Goal: Task Accomplishment & Management: Use online tool/utility

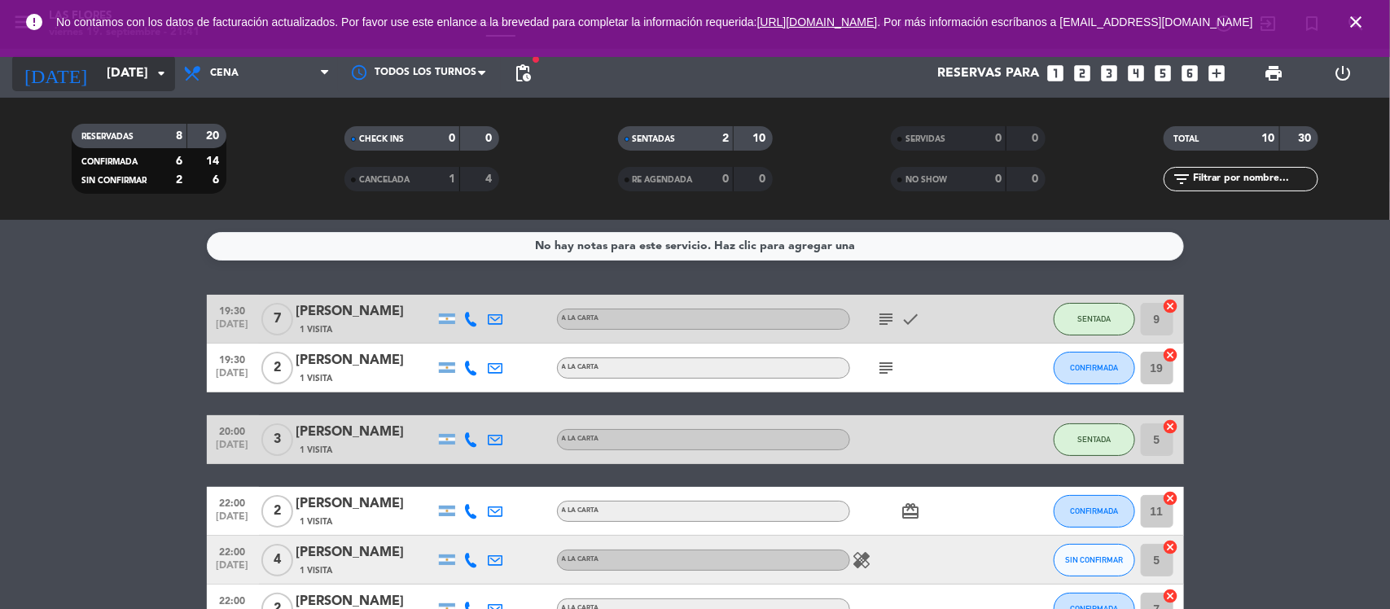
click at [128, 77] on input "[DATE]" at bounding box center [185, 74] width 172 height 32
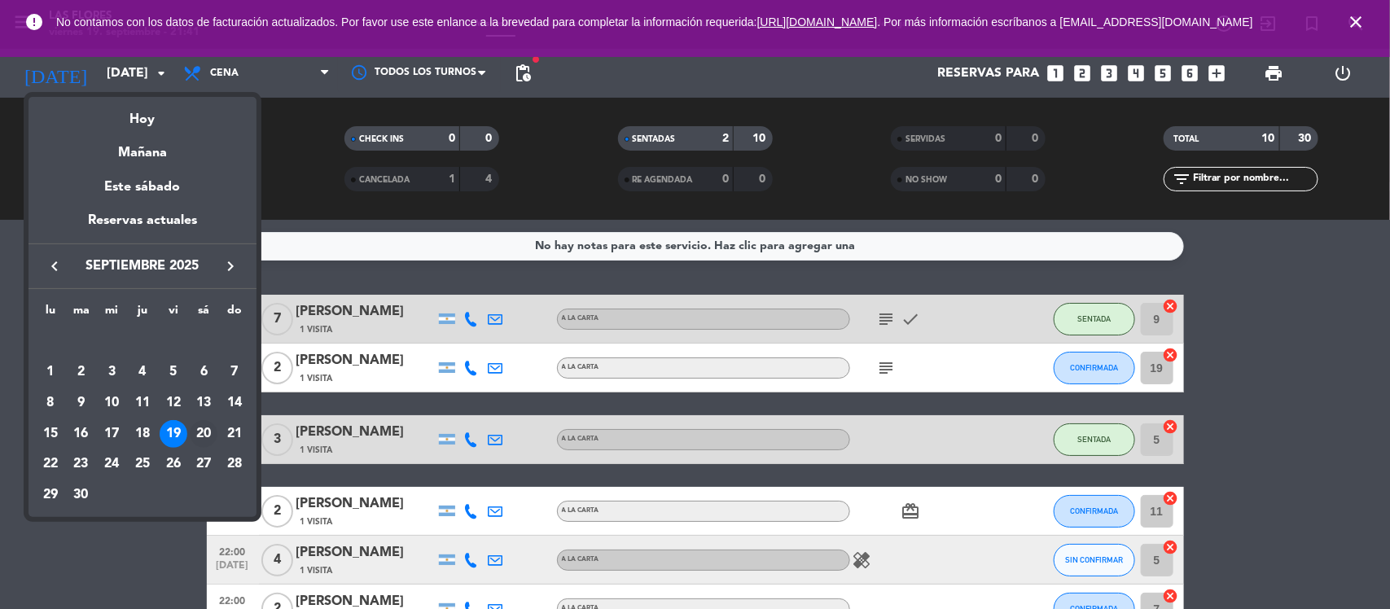
click at [208, 428] on div "20" at bounding box center [204, 434] width 28 height 28
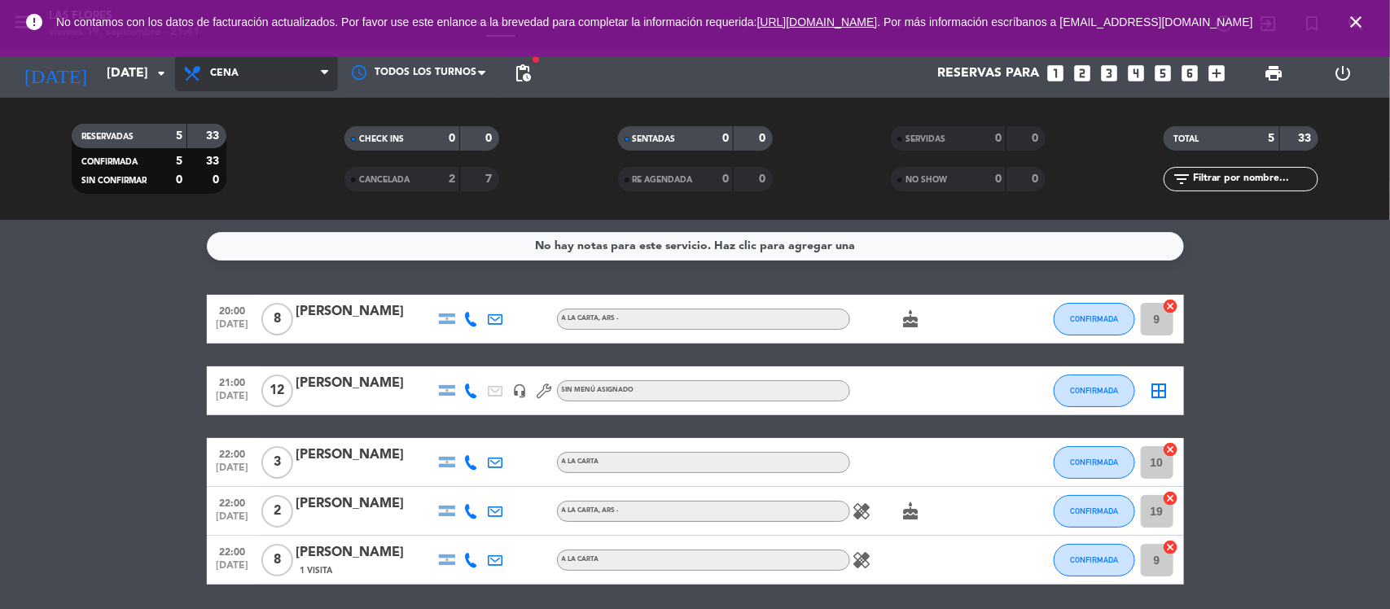
click at [200, 76] on icon at bounding box center [194, 74] width 24 height 20
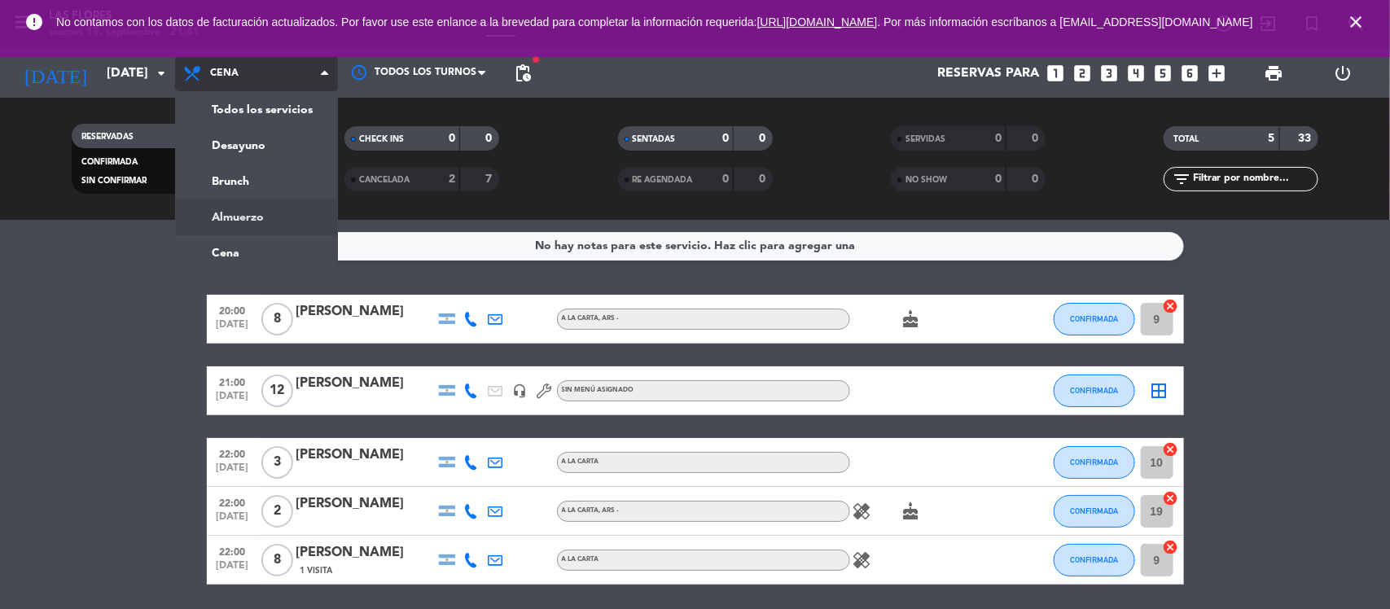
click at [277, 213] on div "menu Las [PERSON_NAME][DATE] 19. septiembre - 21:41 Mis reservas Mapa de mesas …" at bounding box center [695, 110] width 1390 height 220
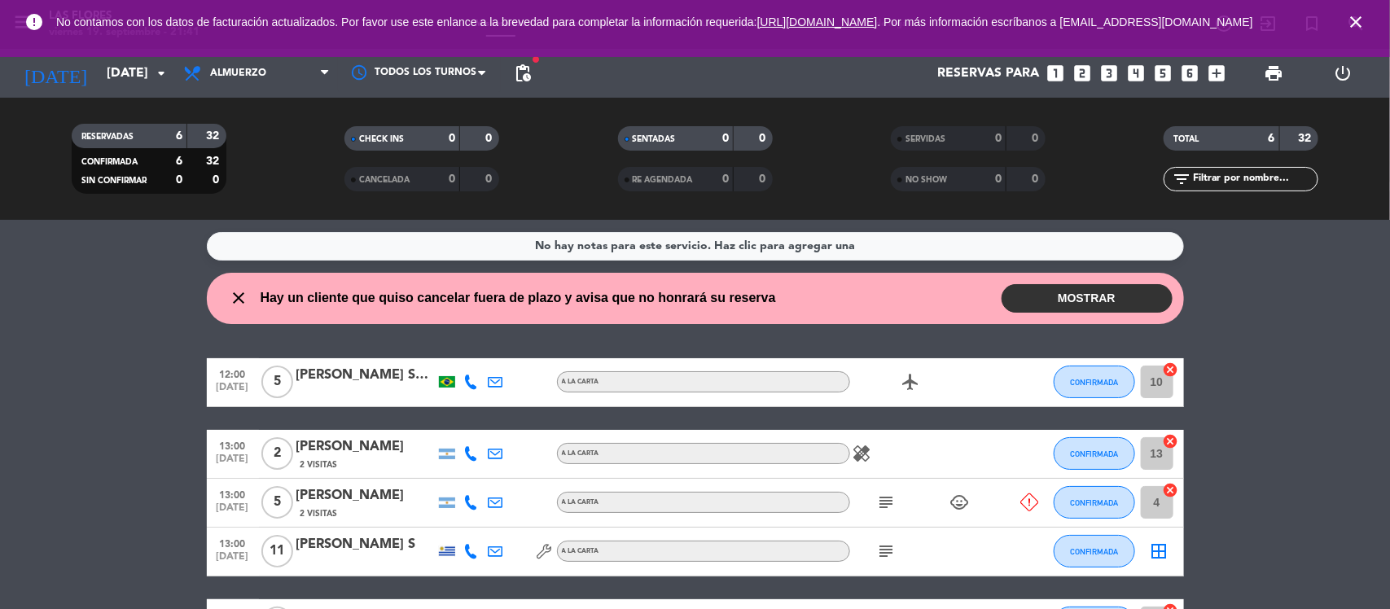
click at [950, 499] on icon "child_care" at bounding box center [960, 503] width 20 height 20
click at [893, 503] on icon "subject" at bounding box center [887, 503] width 20 height 20
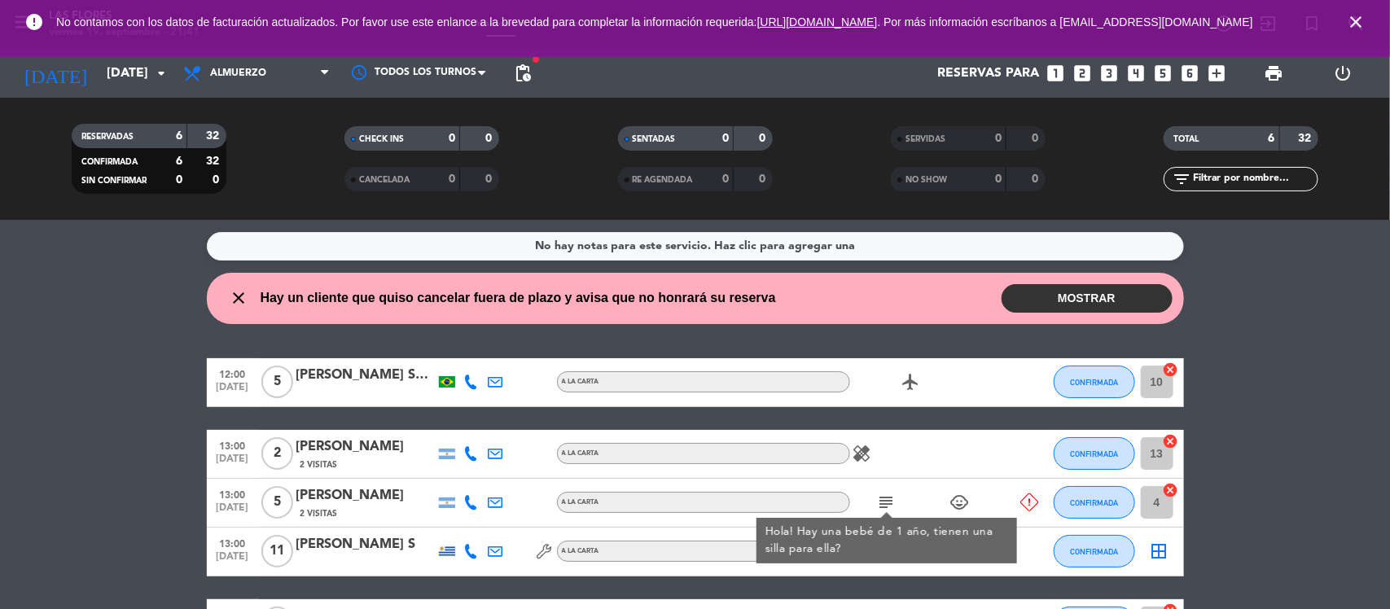
click at [870, 470] on div "healing" at bounding box center [923, 454] width 147 height 48
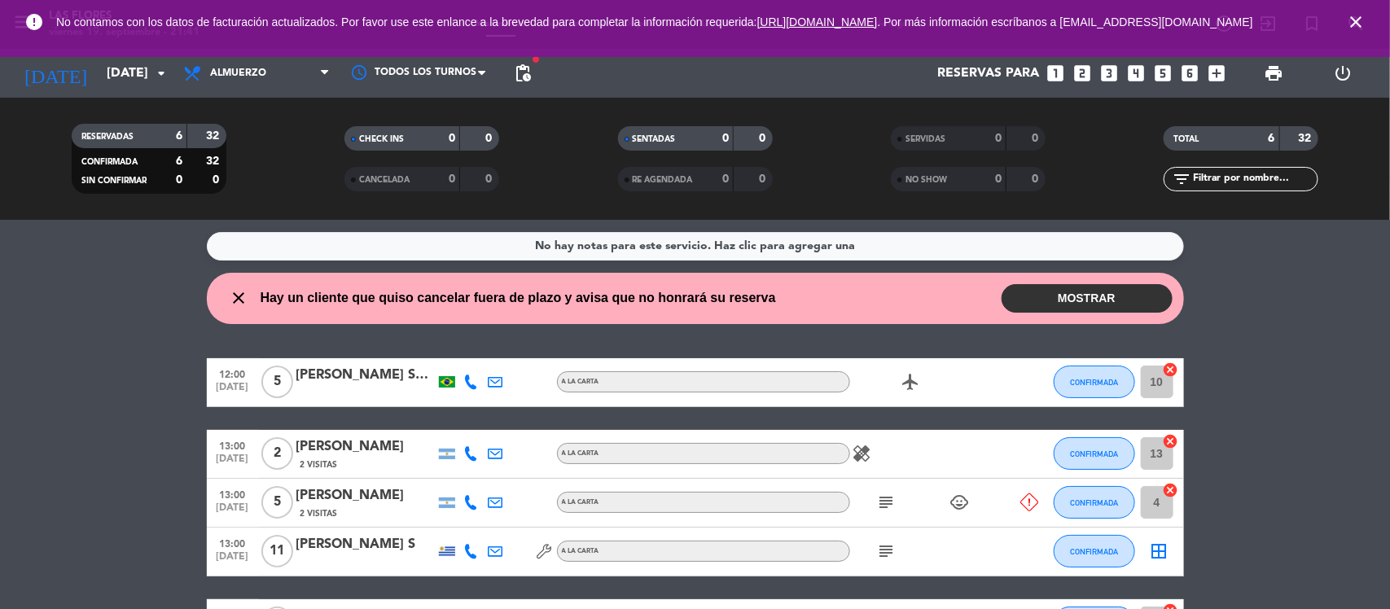
click at [864, 449] on icon "healing" at bounding box center [863, 454] width 20 height 20
click at [902, 384] on icon "airplanemode_active" at bounding box center [912, 382] width 20 height 20
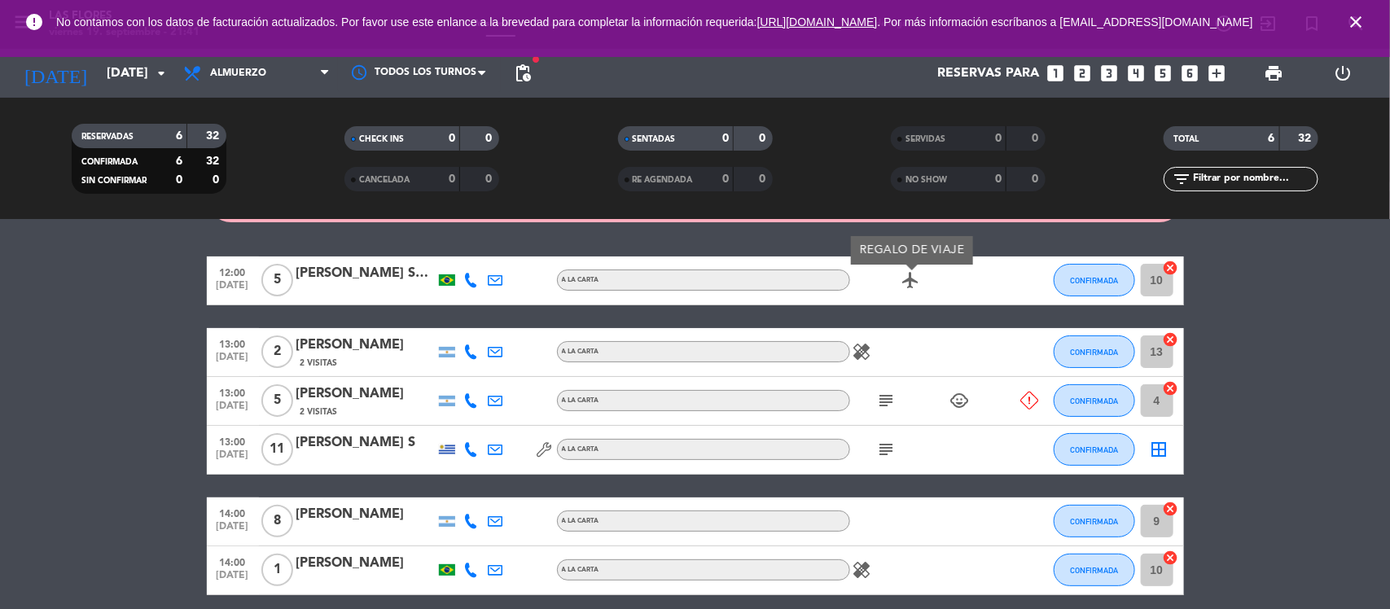
click at [881, 454] on icon "subject" at bounding box center [887, 450] width 20 height 20
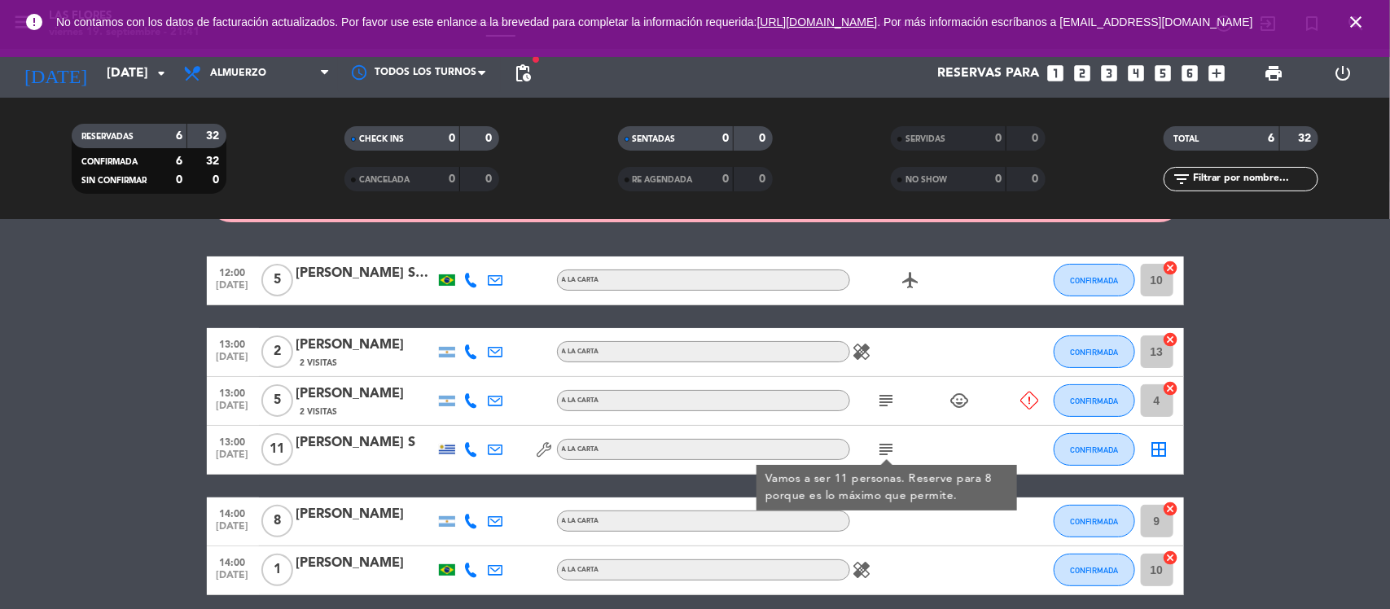
scroll to position [169, 0]
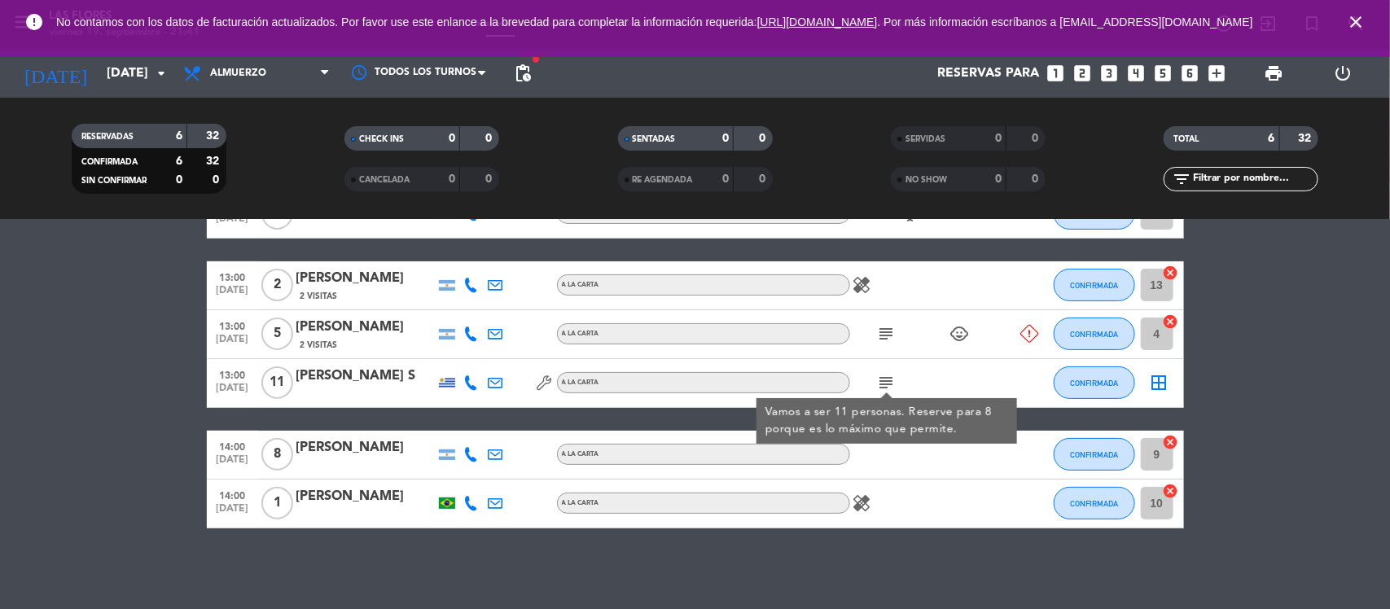
click at [855, 498] on icon "healing" at bounding box center [863, 504] width 20 height 20
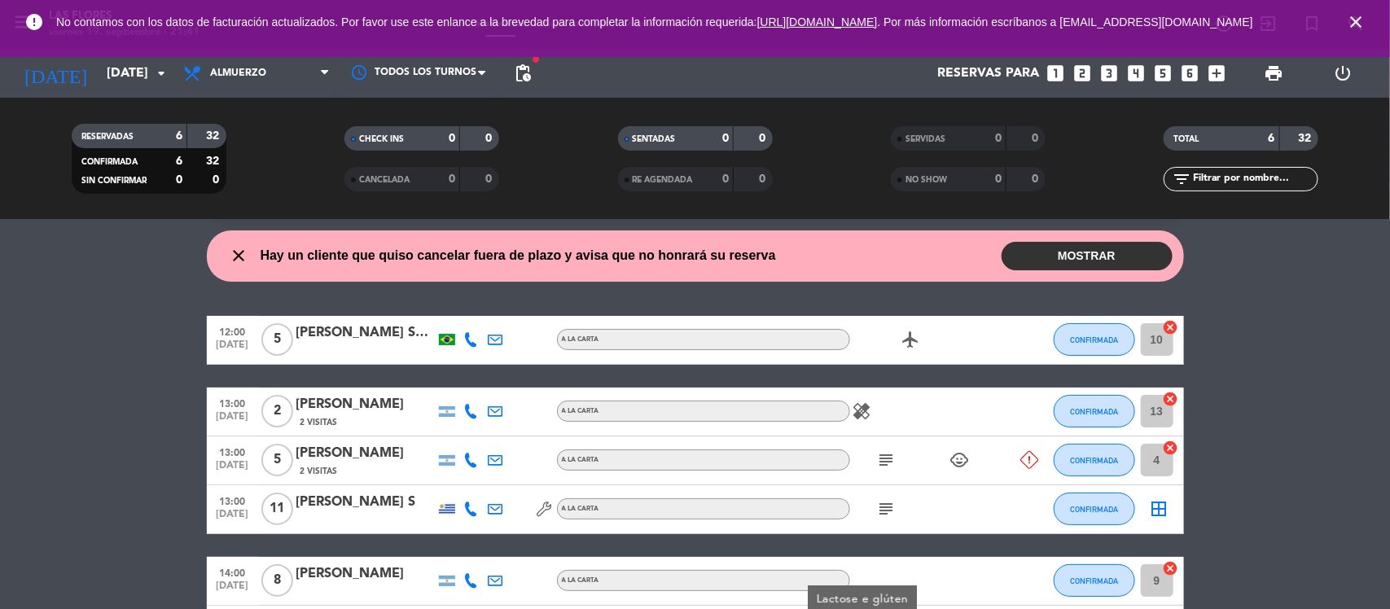
scroll to position [0, 0]
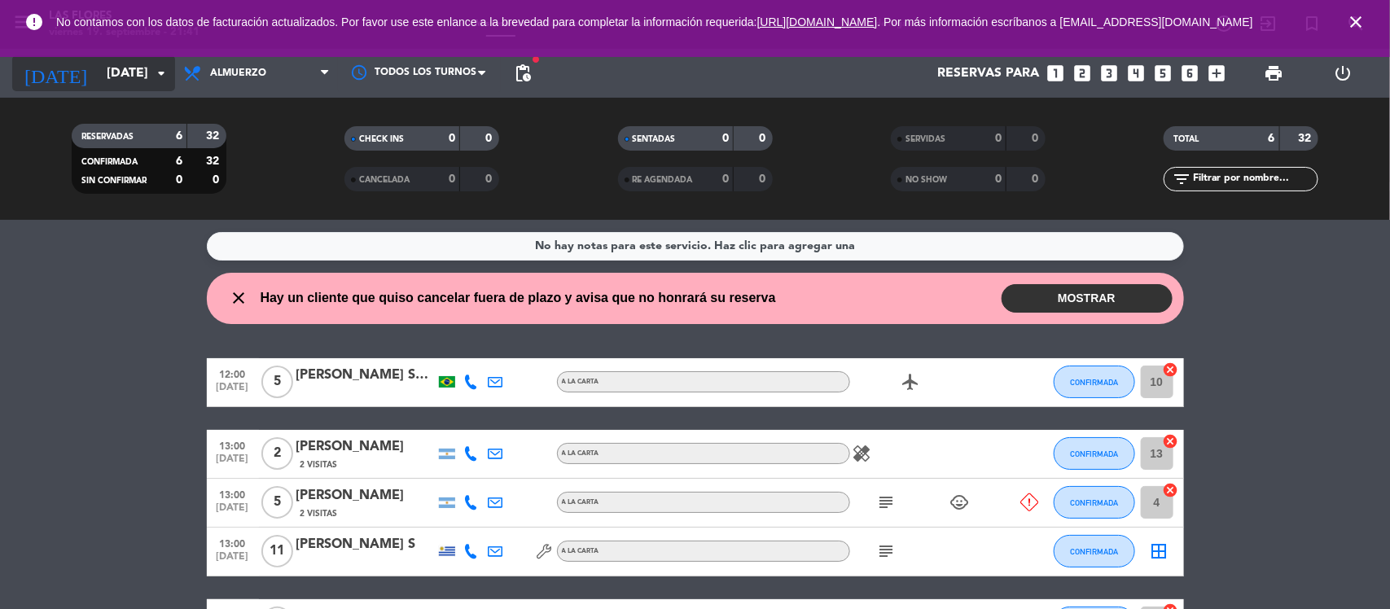
click at [160, 73] on icon "arrow_drop_down" at bounding box center [161, 74] width 20 height 20
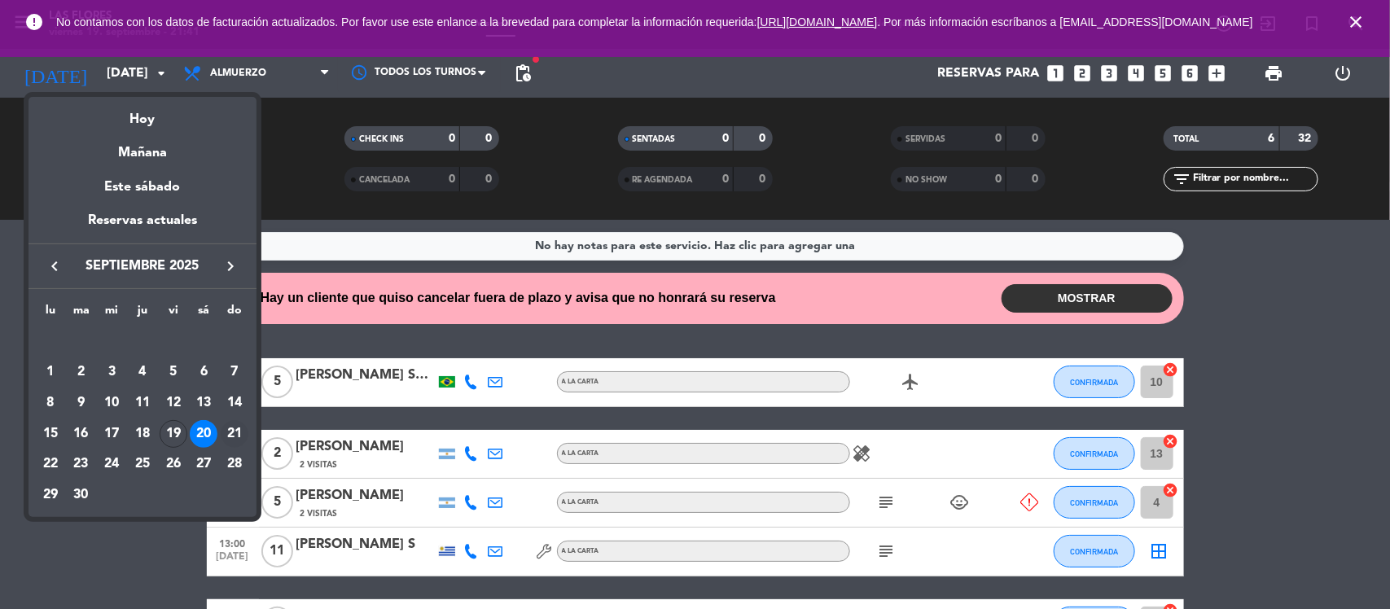
click at [238, 437] on div "21" at bounding box center [235, 434] width 28 height 28
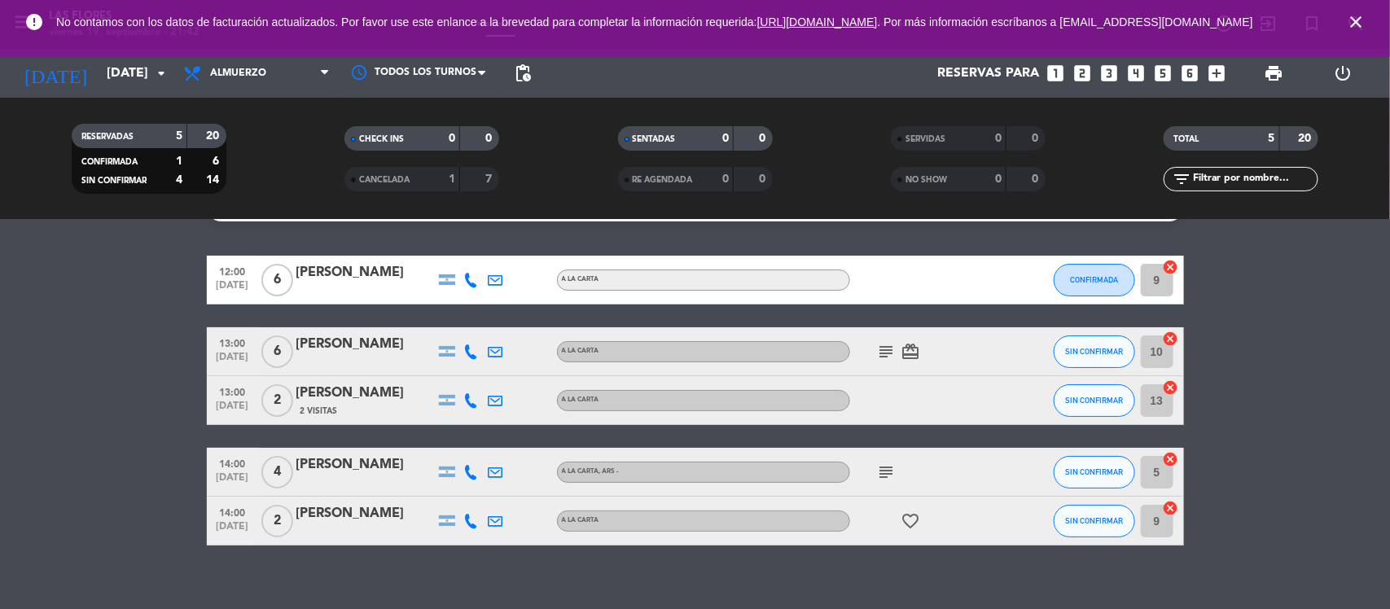
scroll to position [55, 0]
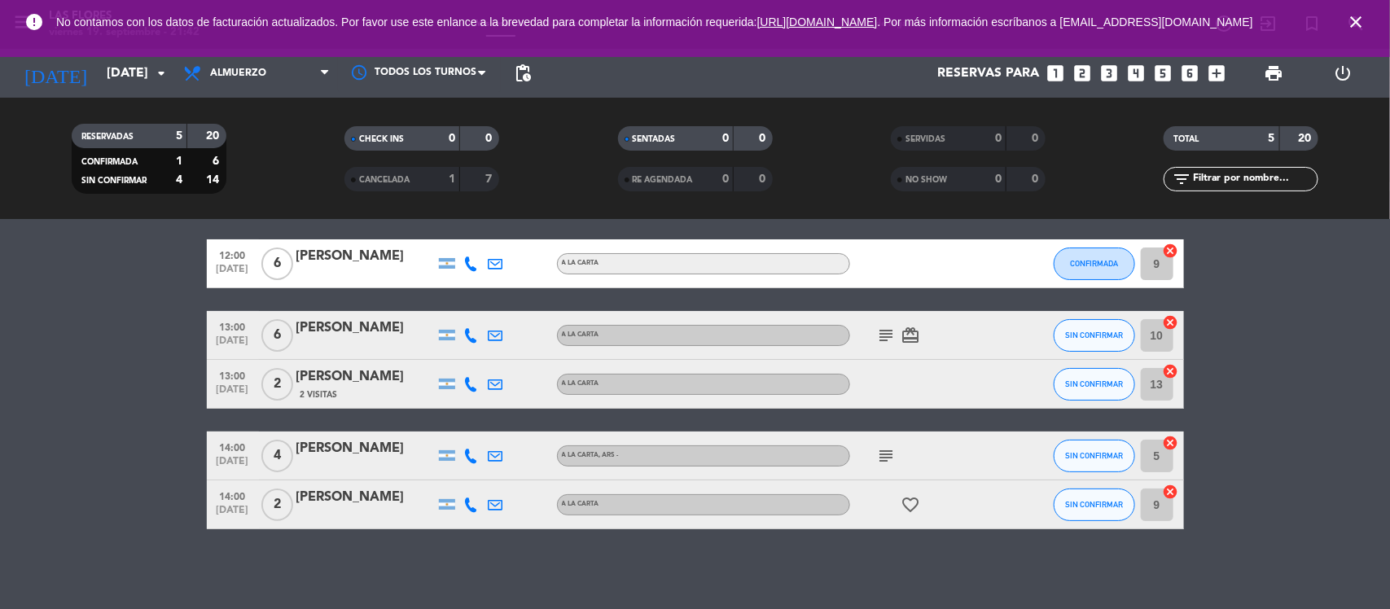
click at [904, 503] on icon "favorite_border" at bounding box center [912, 505] width 20 height 20
click at [894, 460] on div "ANIVERSARIO" at bounding box center [912, 474] width 99 height 29
click at [894, 448] on icon "subject" at bounding box center [887, 456] width 20 height 20
click at [884, 335] on icon "subject" at bounding box center [887, 336] width 20 height 20
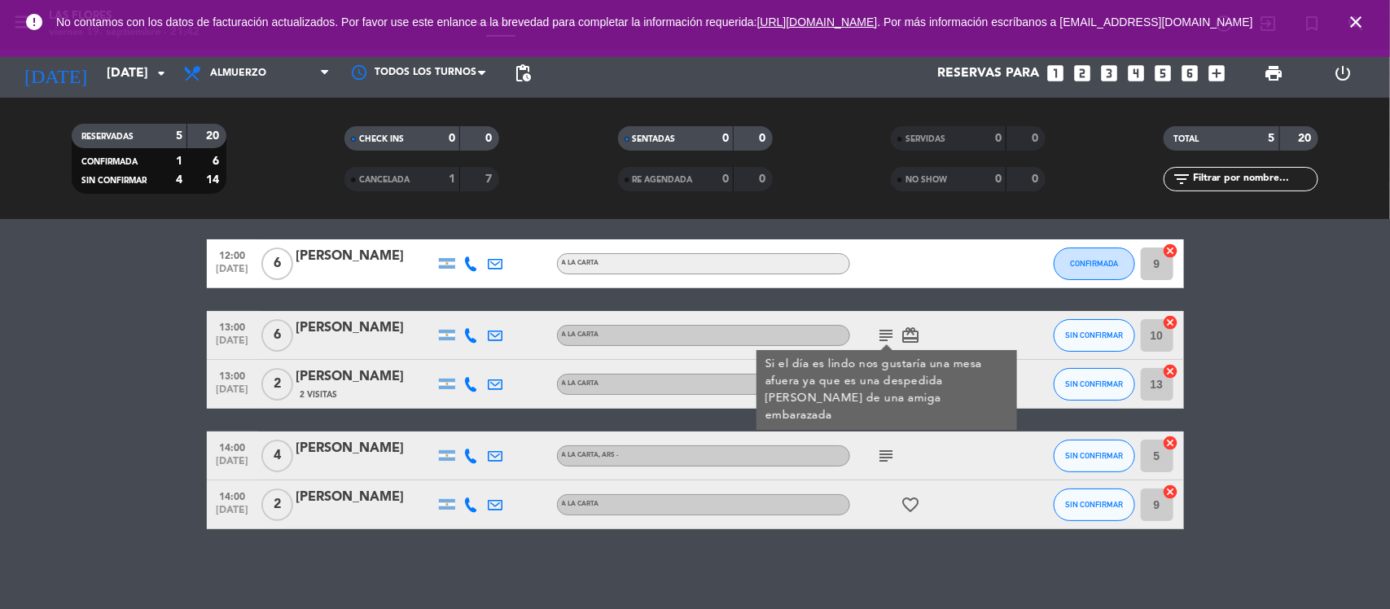
click at [913, 332] on icon "card_giftcard" at bounding box center [912, 336] width 20 height 20
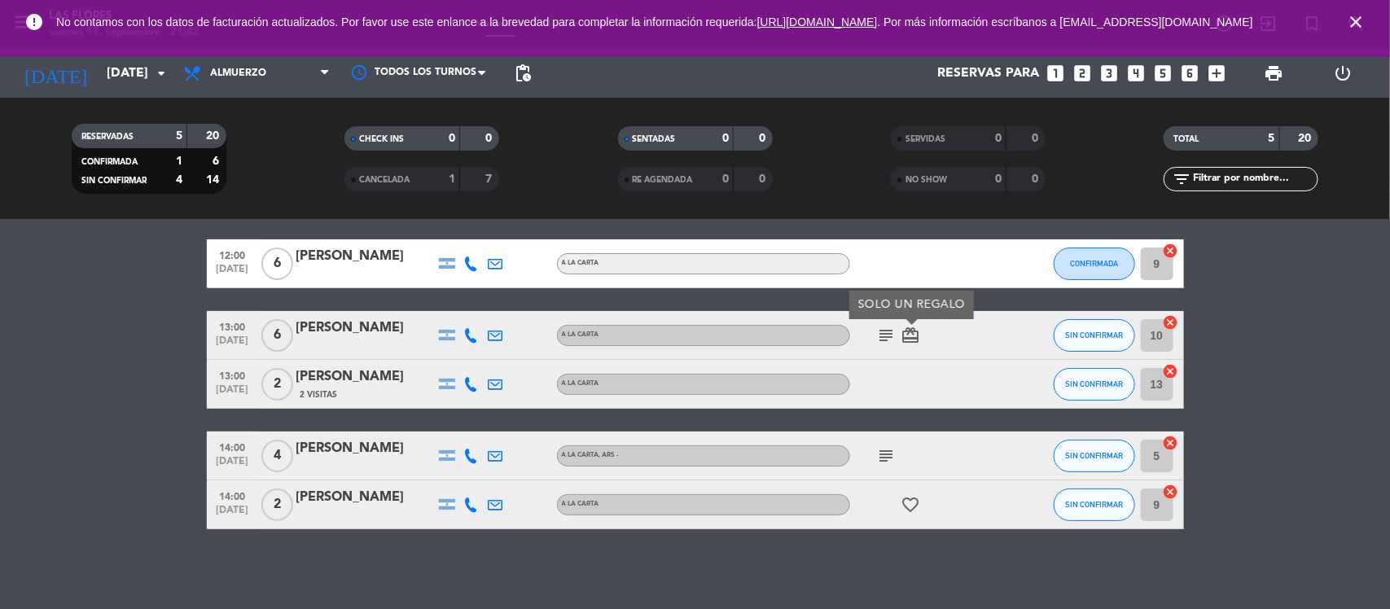
click at [888, 342] on icon "subject" at bounding box center [887, 336] width 20 height 20
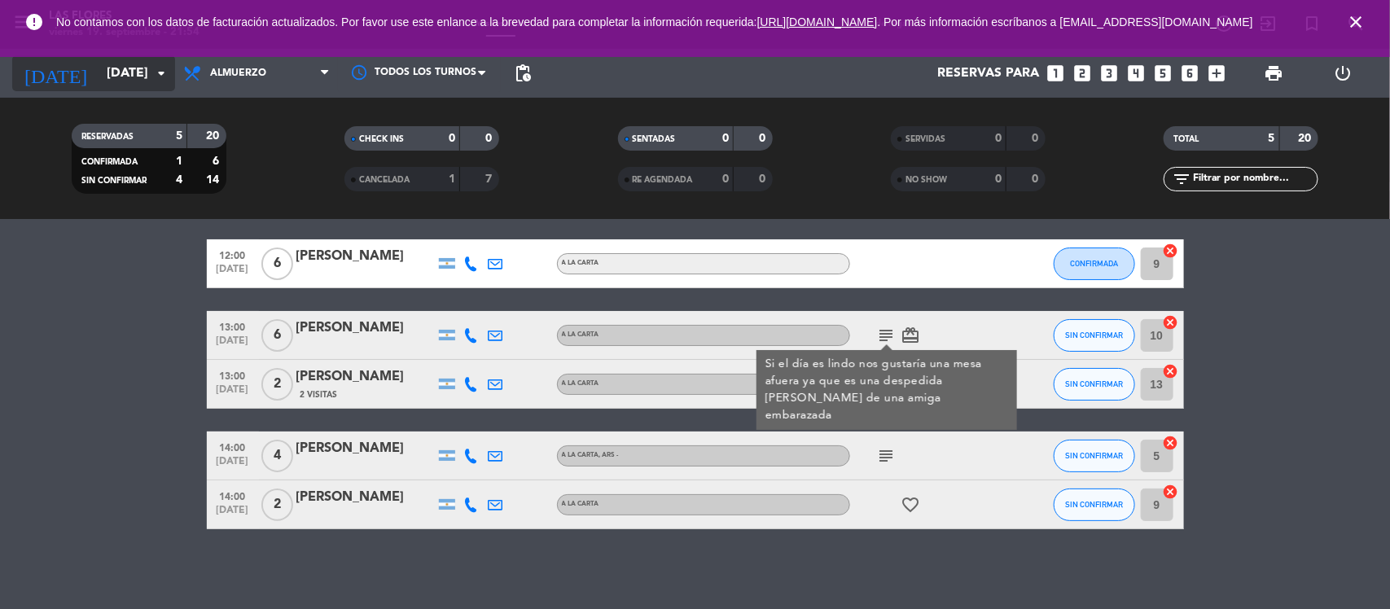
click at [156, 74] on icon "arrow_drop_down" at bounding box center [161, 74] width 20 height 20
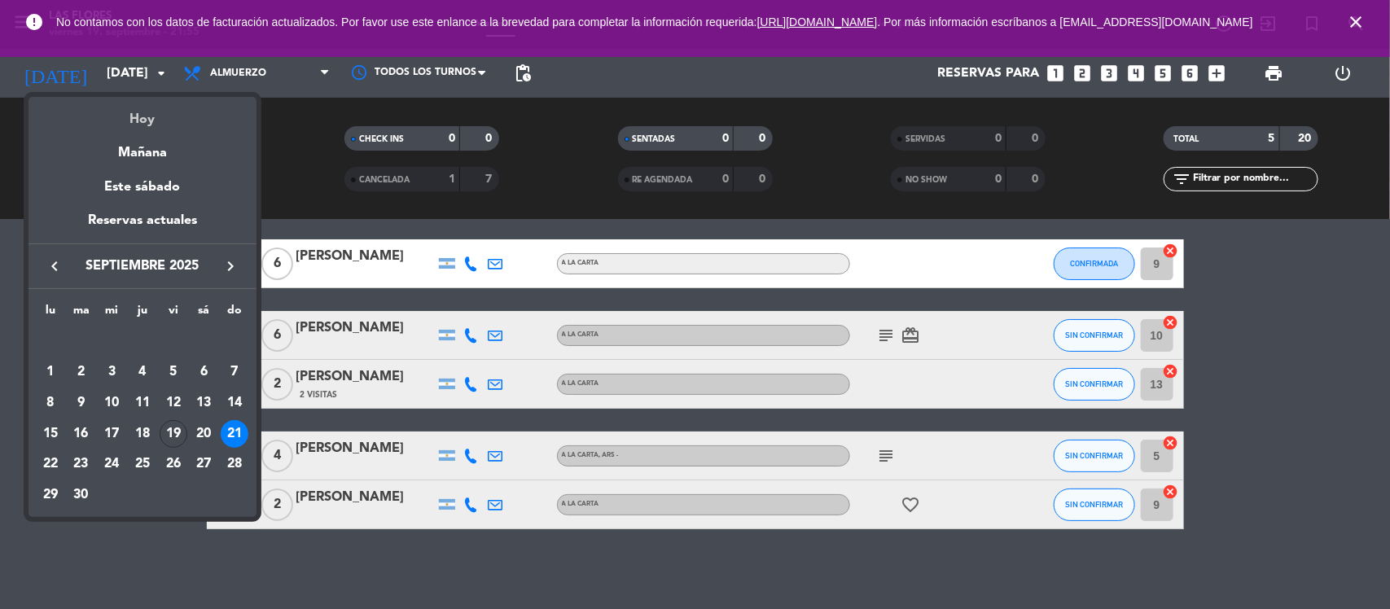
click at [138, 122] on div "Hoy" at bounding box center [143, 113] width 228 height 33
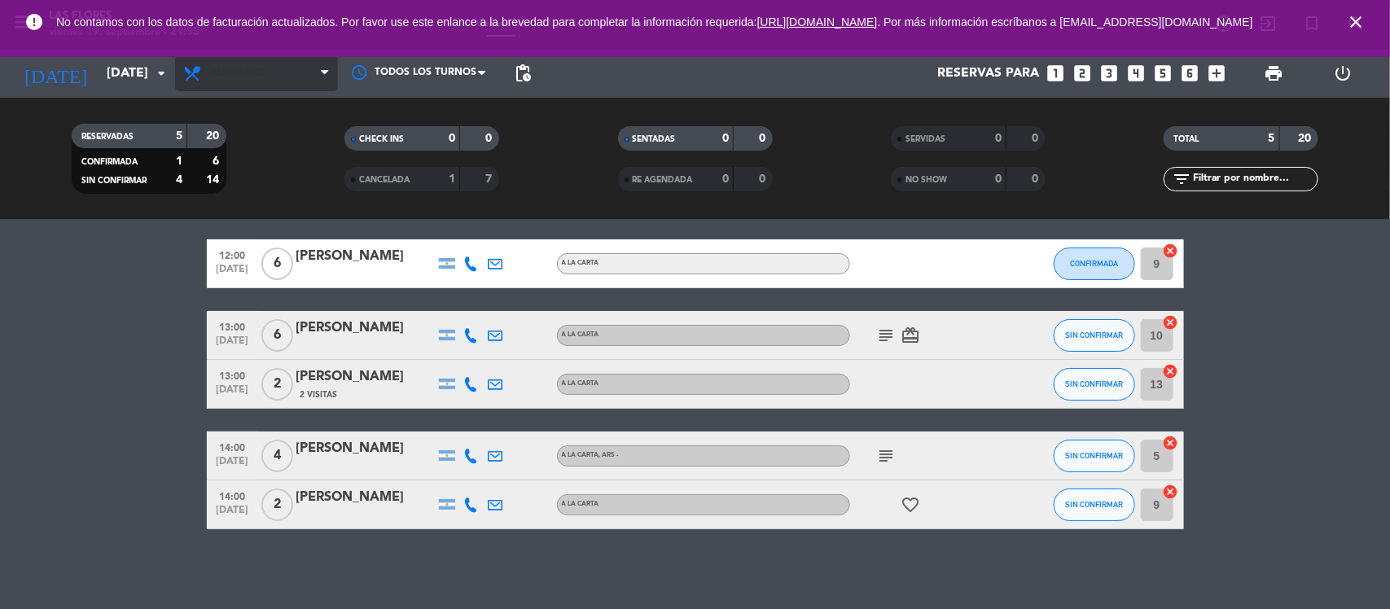
type input "[DATE]"
click at [278, 77] on span "Almuerzo" at bounding box center [256, 73] width 163 height 36
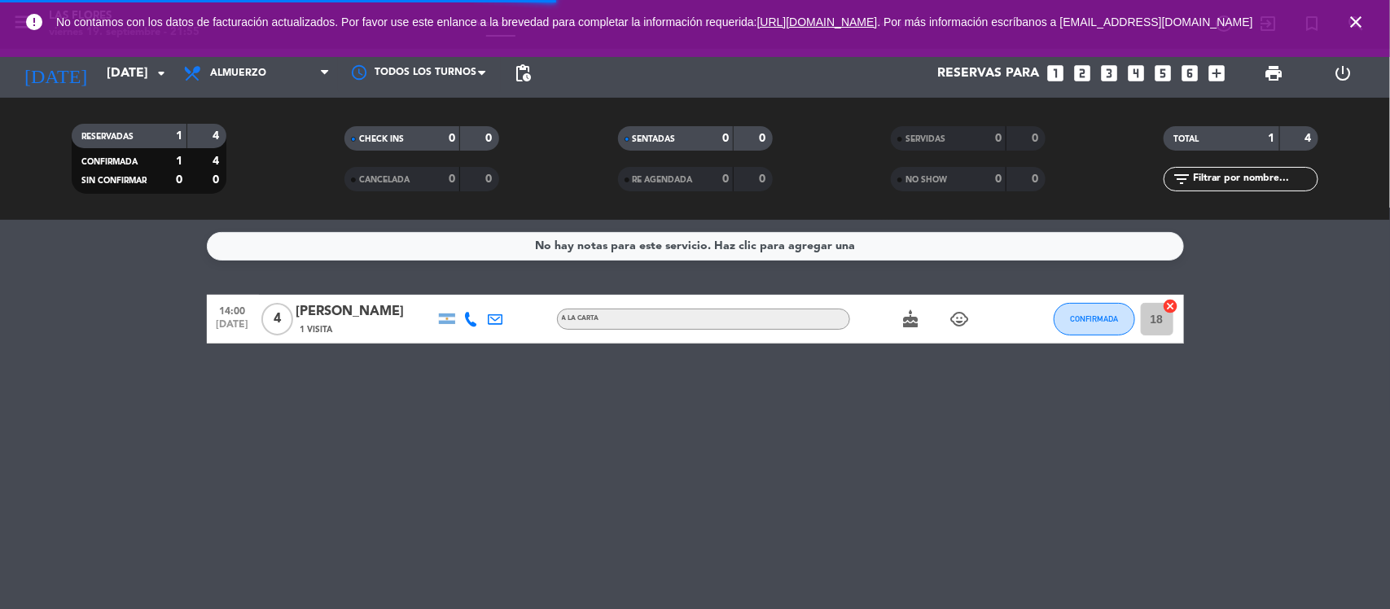
scroll to position [0, 0]
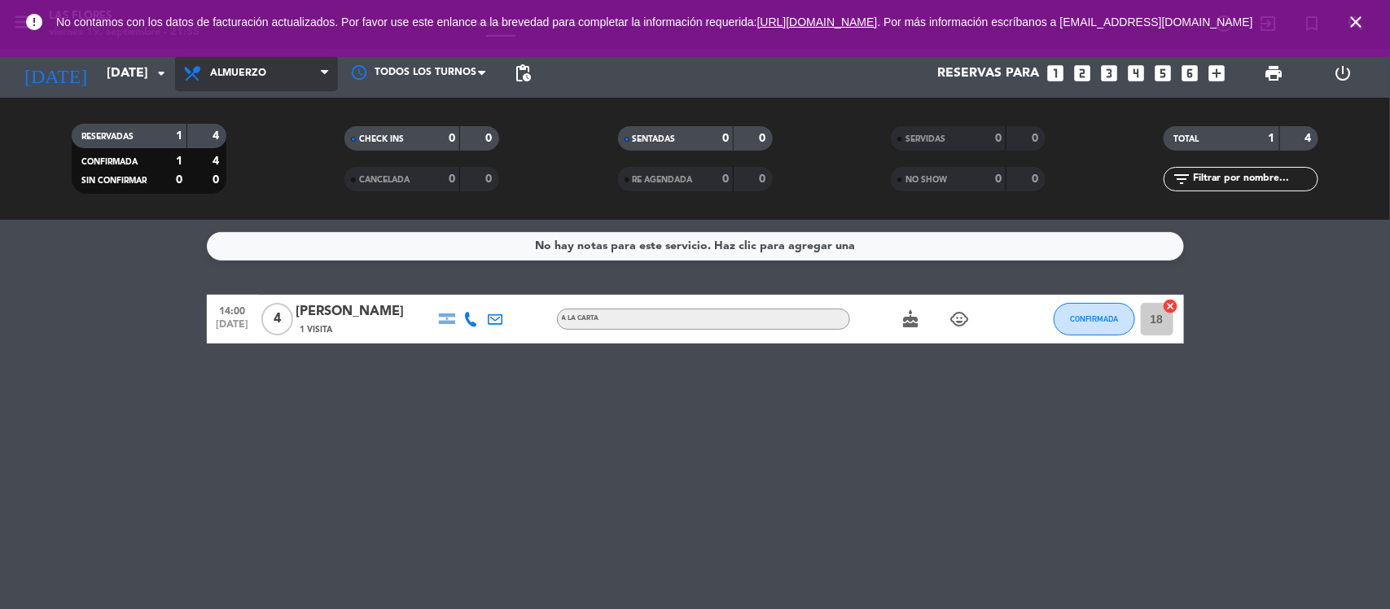
click at [289, 83] on span "Almuerzo" at bounding box center [256, 73] width 163 height 36
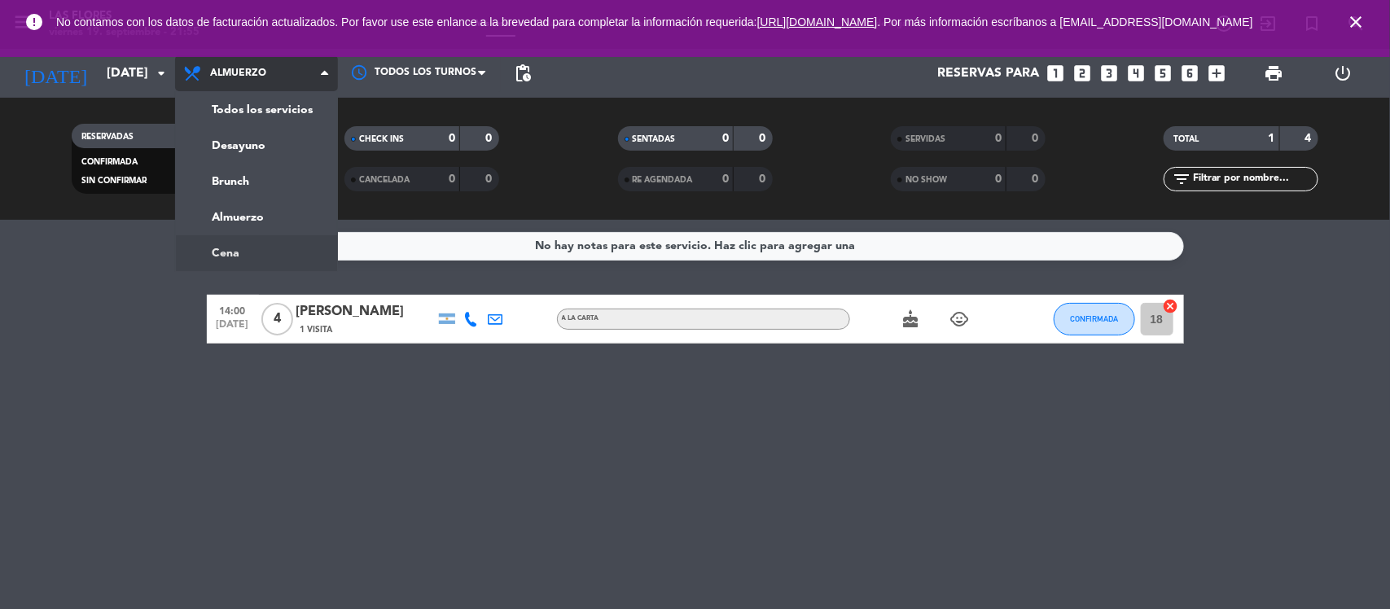
click at [287, 261] on ng-component "menu Las [PERSON_NAME][DATE] 19. septiembre - 21:55 Mis reservas Mapa de mesas …" at bounding box center [695, 304] width 1390 height 609
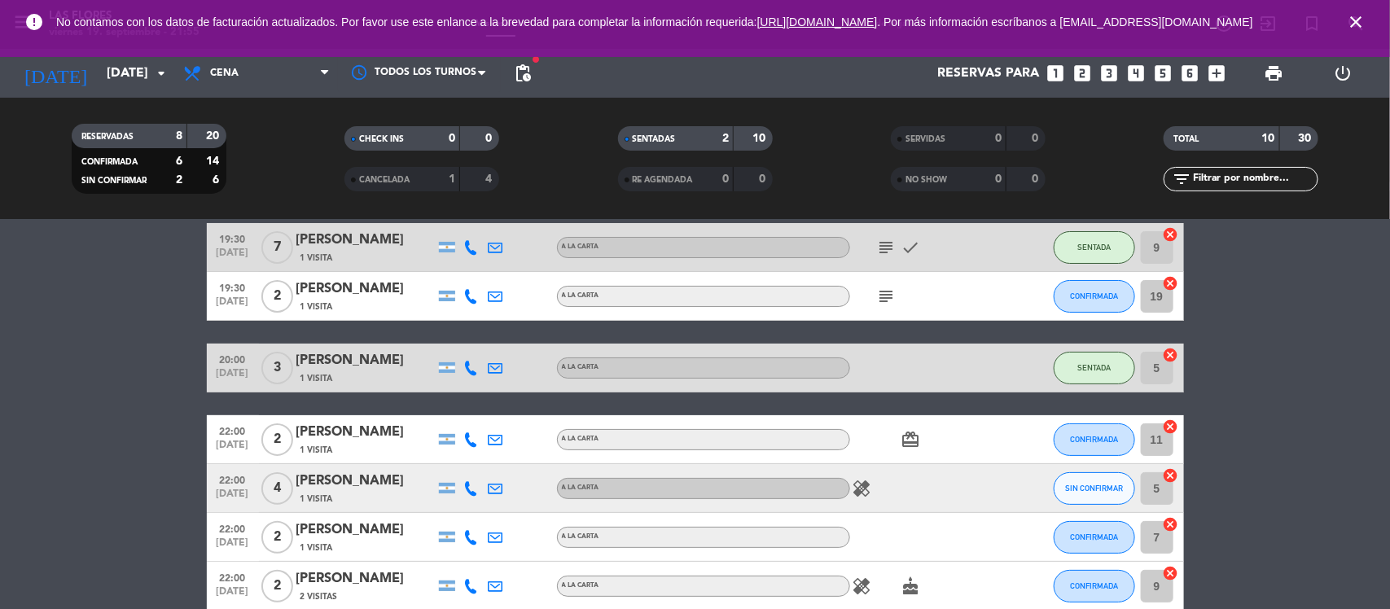
scroll to position [204, 0]
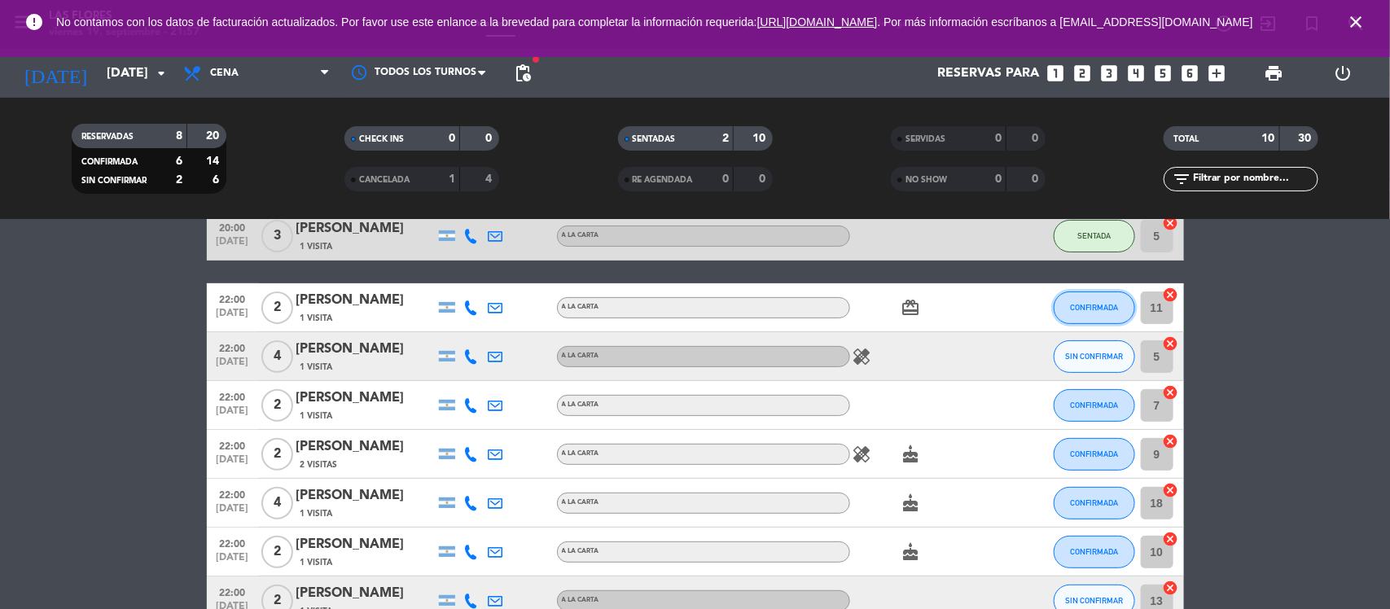
click at [1106, 311] on span "CONFIRMADA" at bounding box center [1094, 307] width 48 height 9
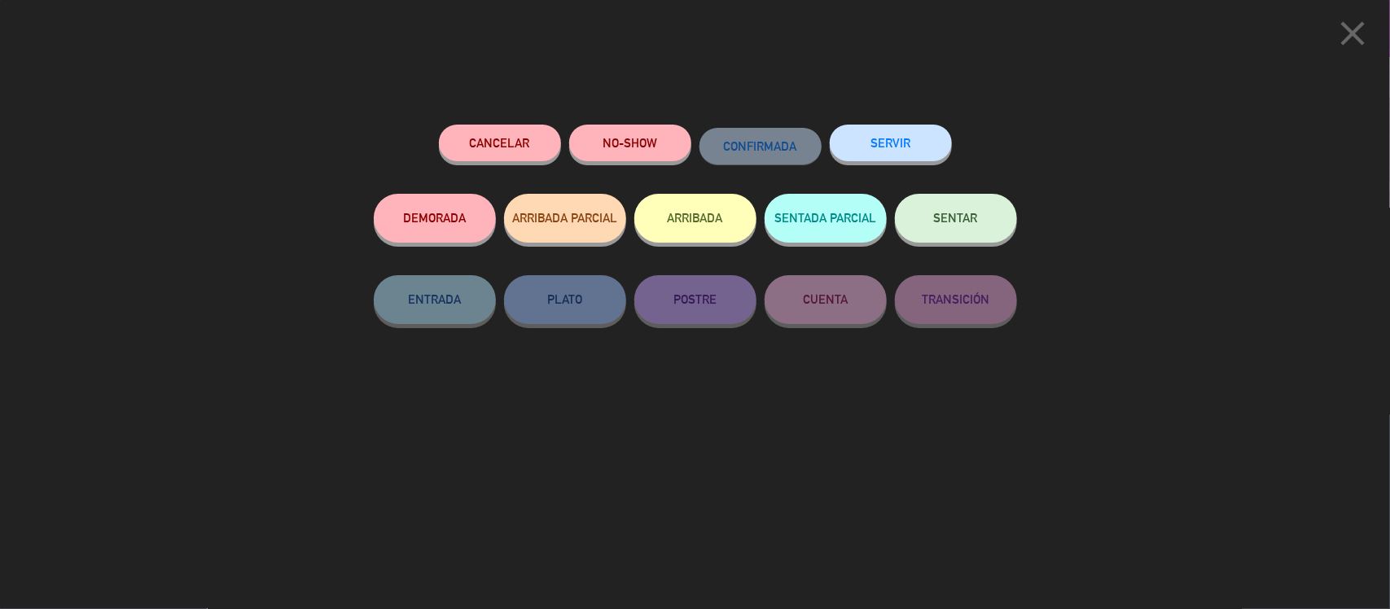
click at [1027, 226] on div "Cancelar NO-SHOW CONFIRMADA SERVIR DEMORADA ARRIBADA PARCIAL ARRIBADA SENTADA P…" at bounding box center [695, 361] width 666 height 496
click at [905, 222] on button "SENTAR" at bounding box center [956, 218] width 122 height 49
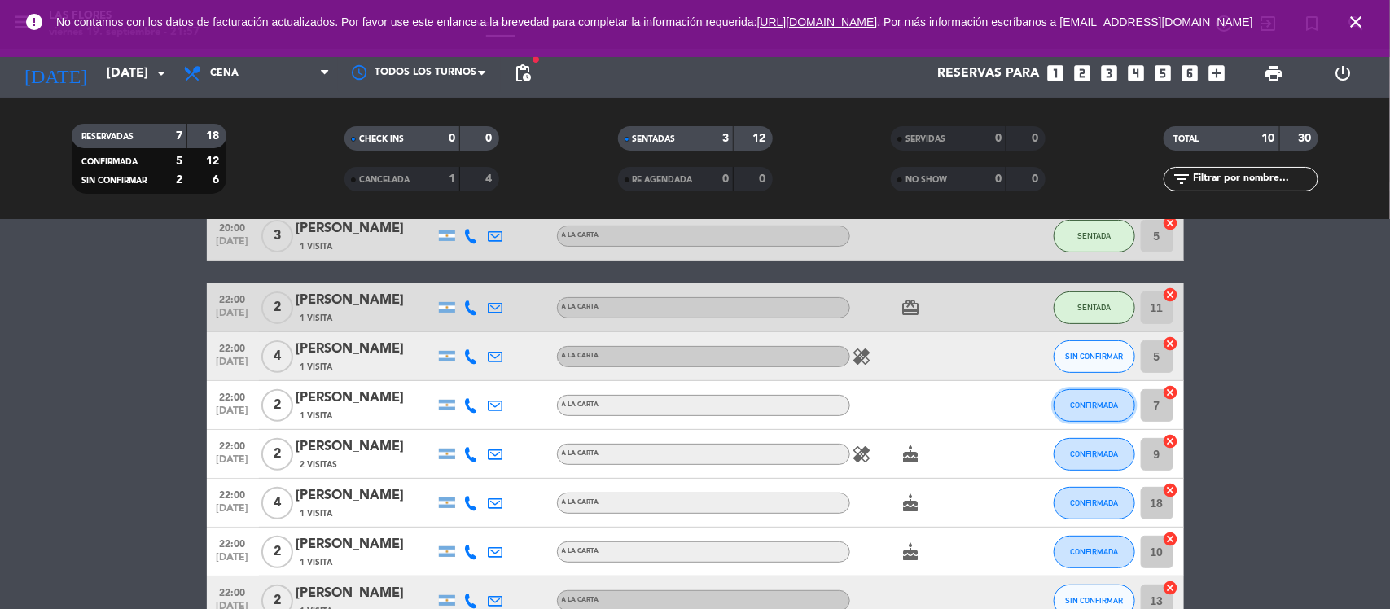
click at [1102, 410] on button "CONFIRMADA" at bounding box center [1094, 405] width 81 height 33
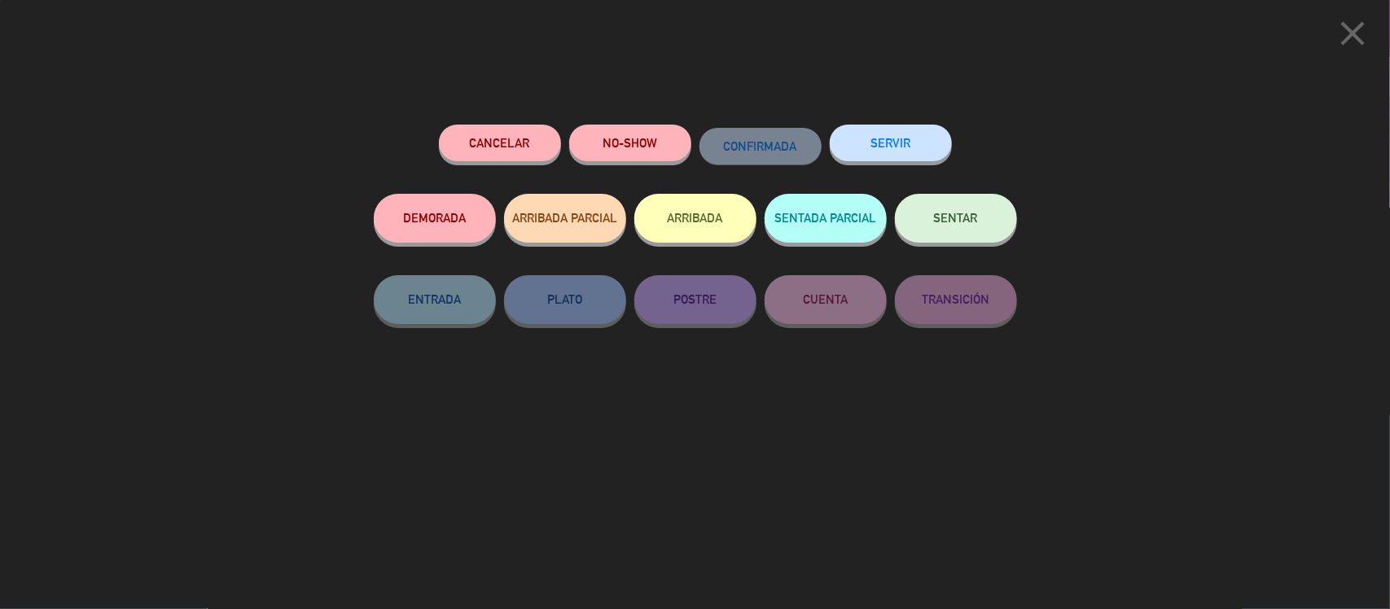
click at [975, 225] on span "SENTAR" at bounding box center [956, 218] width 44 height 14
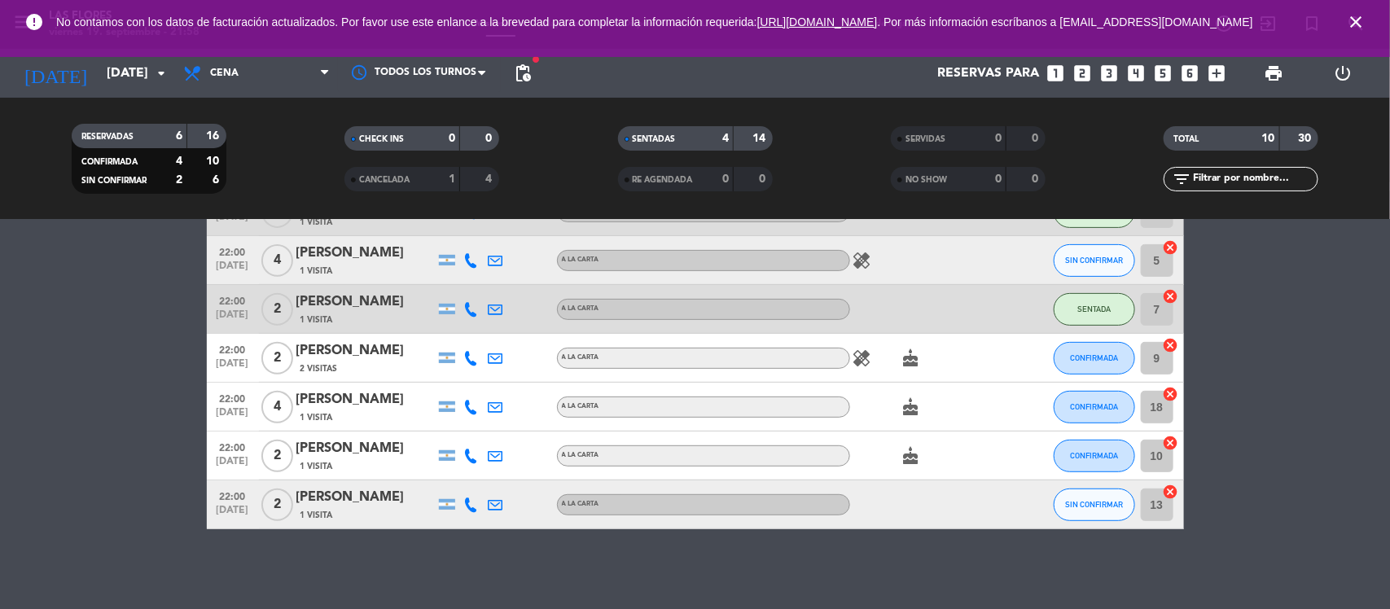
scroll to position [198, 0]
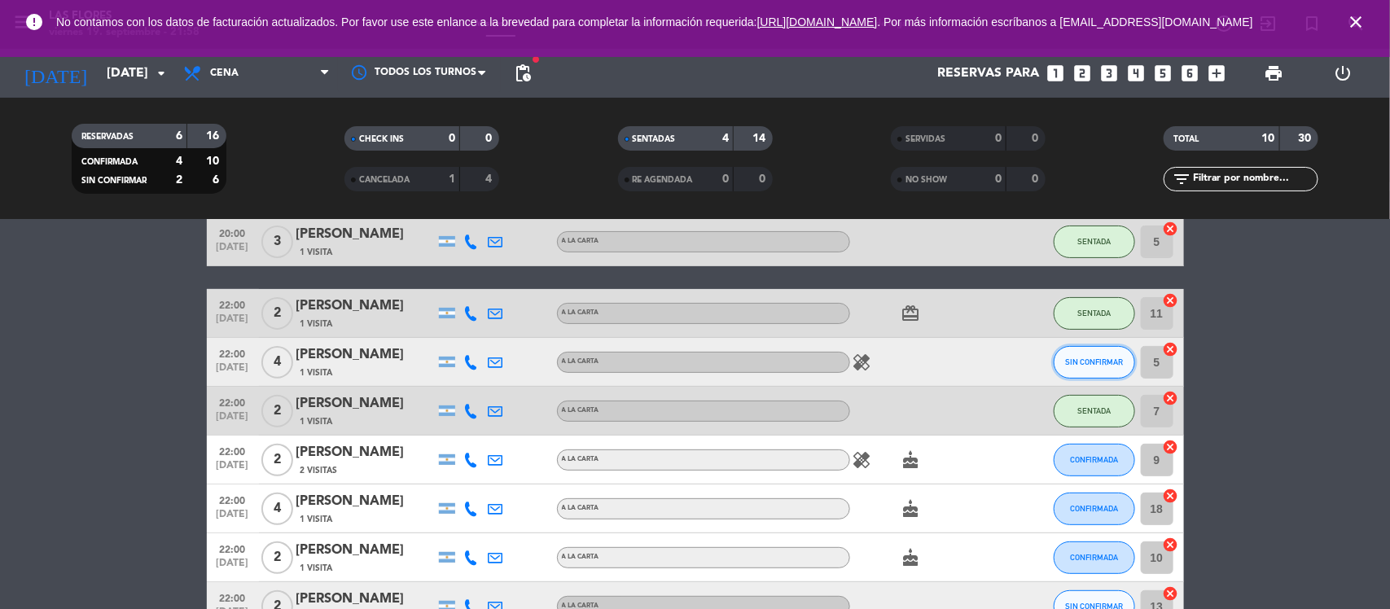
click at [1083, 358] on span "SIN CONFIRMAR" at bounding box center [1094, 362] width 58 height 9
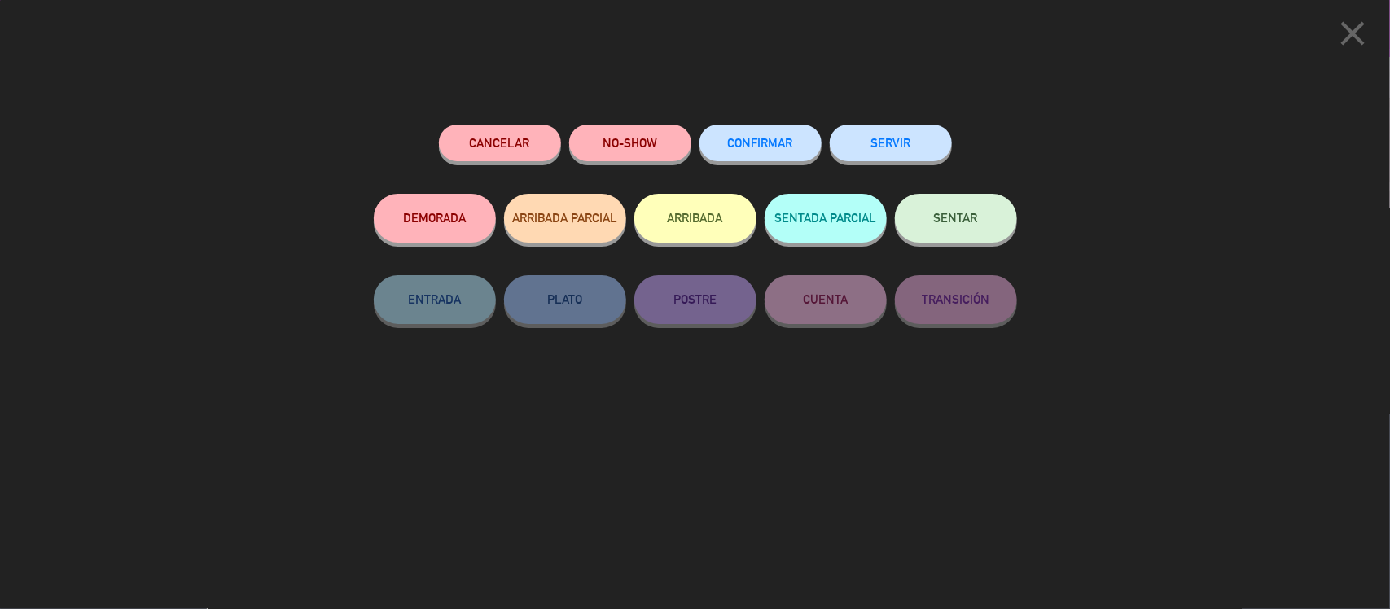
click at [992, 230] on button "SENTAR" at bounding box center [956, 218] width 122 height 49
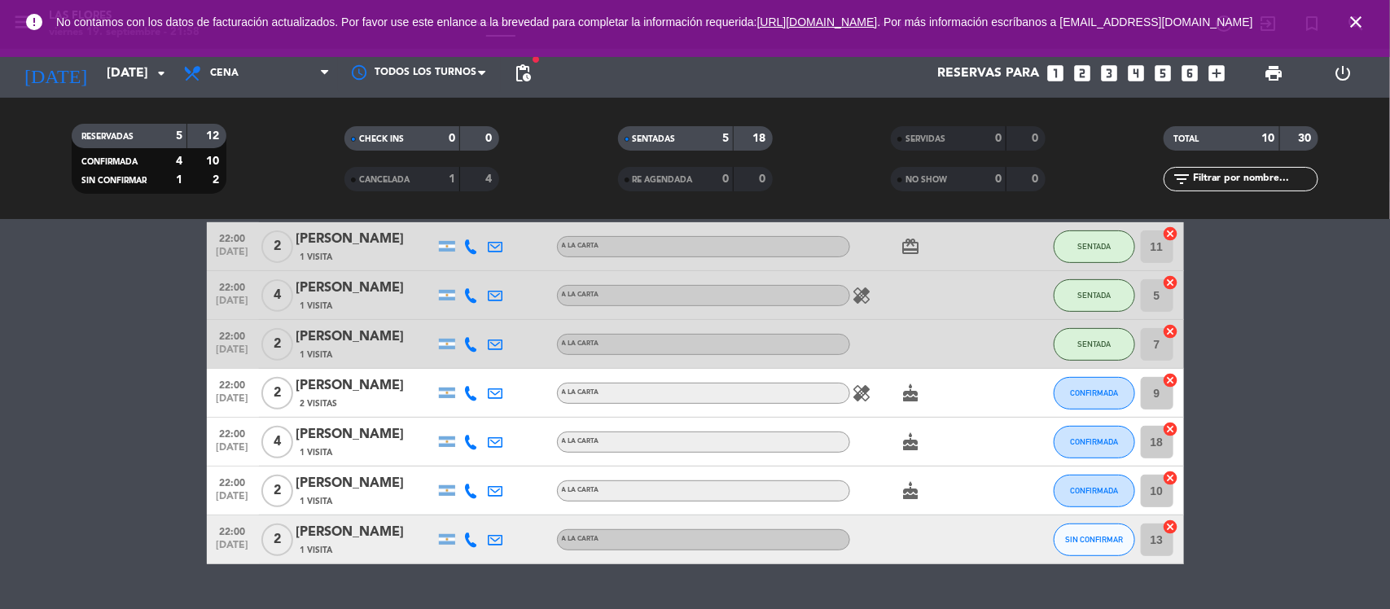
scroll to position [300, 0]
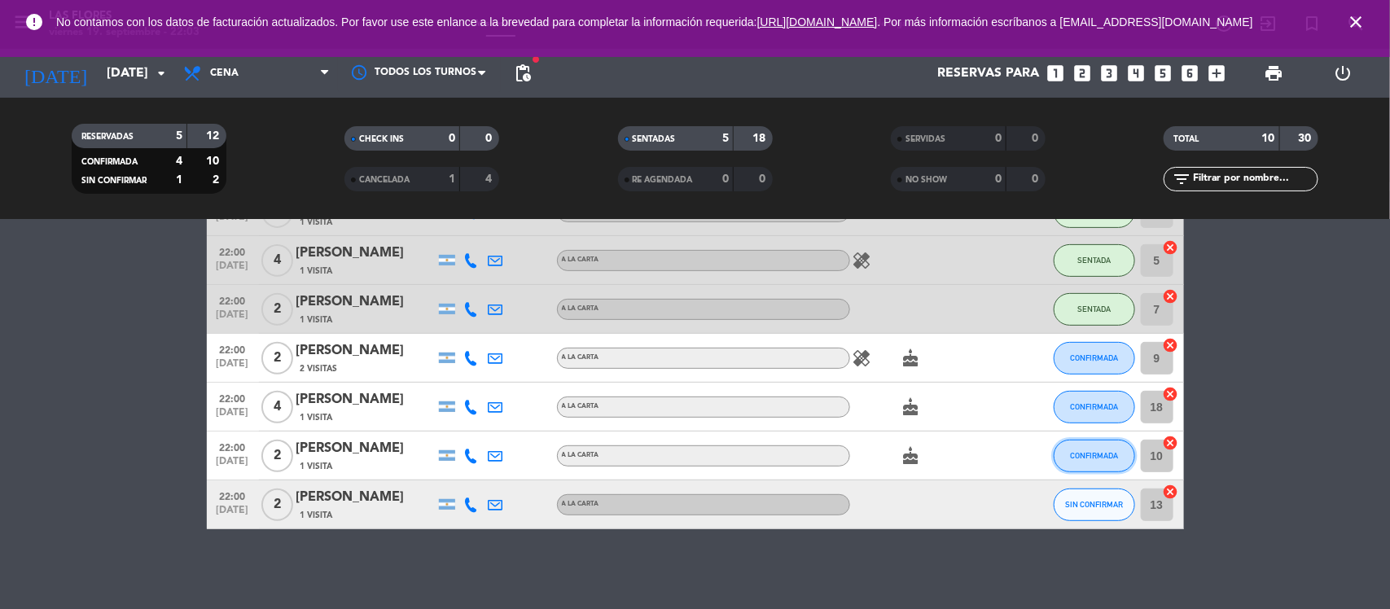
click at [1097, 466] on button "CONFIRMADA" at bounding box center [1094, 456] width 81 height 33
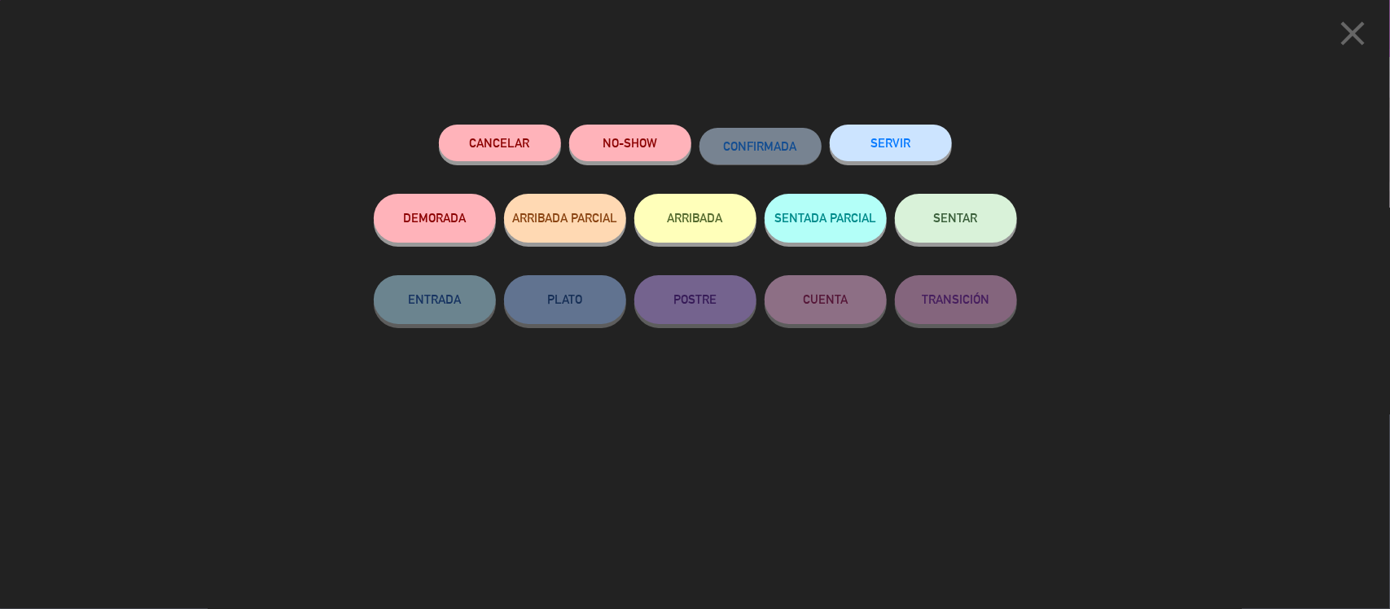
click at [995, 217] on button "SENTAR" at bounding box center [956, 218] width 122 height 49
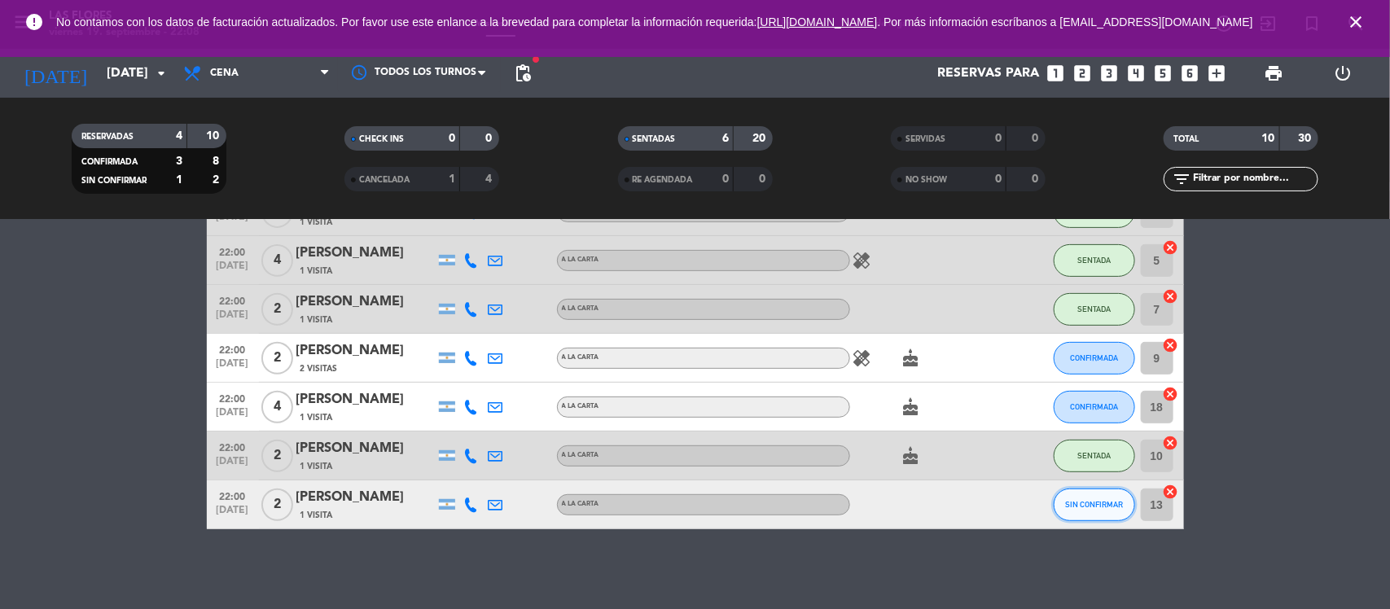
click at [1075, 507] on span "SIN CONFIRMAR" at bounding box center [1094, 504] width 58 height 9
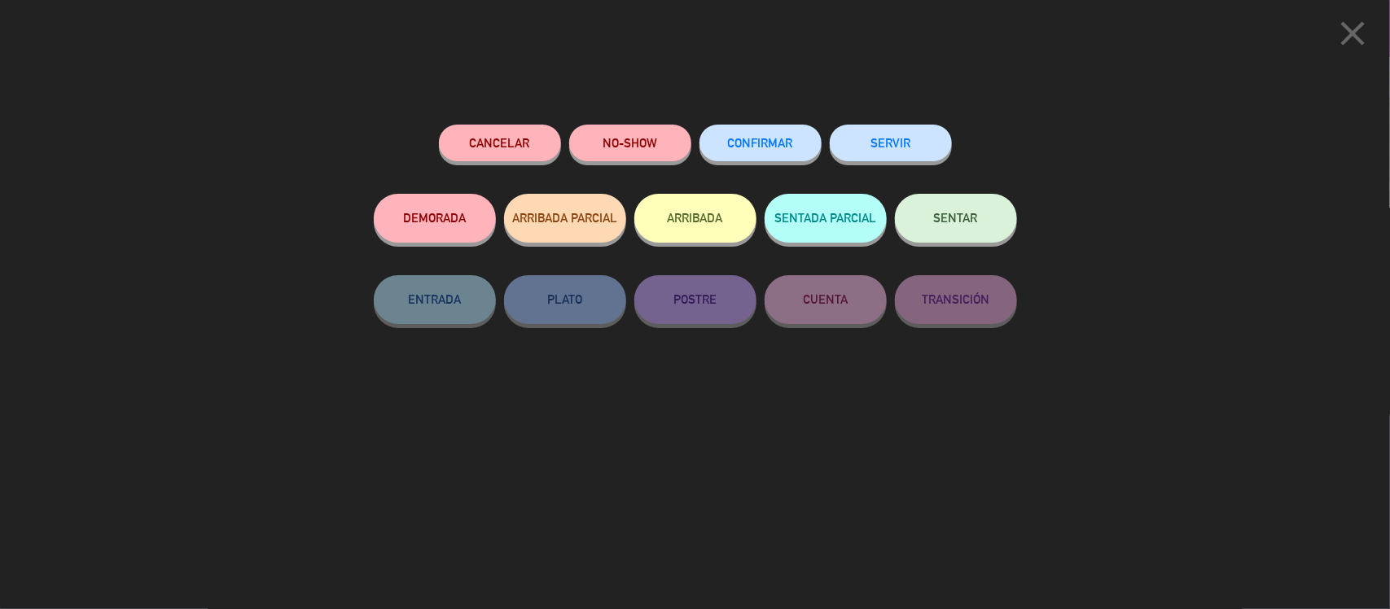
click at [984, 217] on button "SENTAR" at bounding box center [956, 218] width 122 height 49
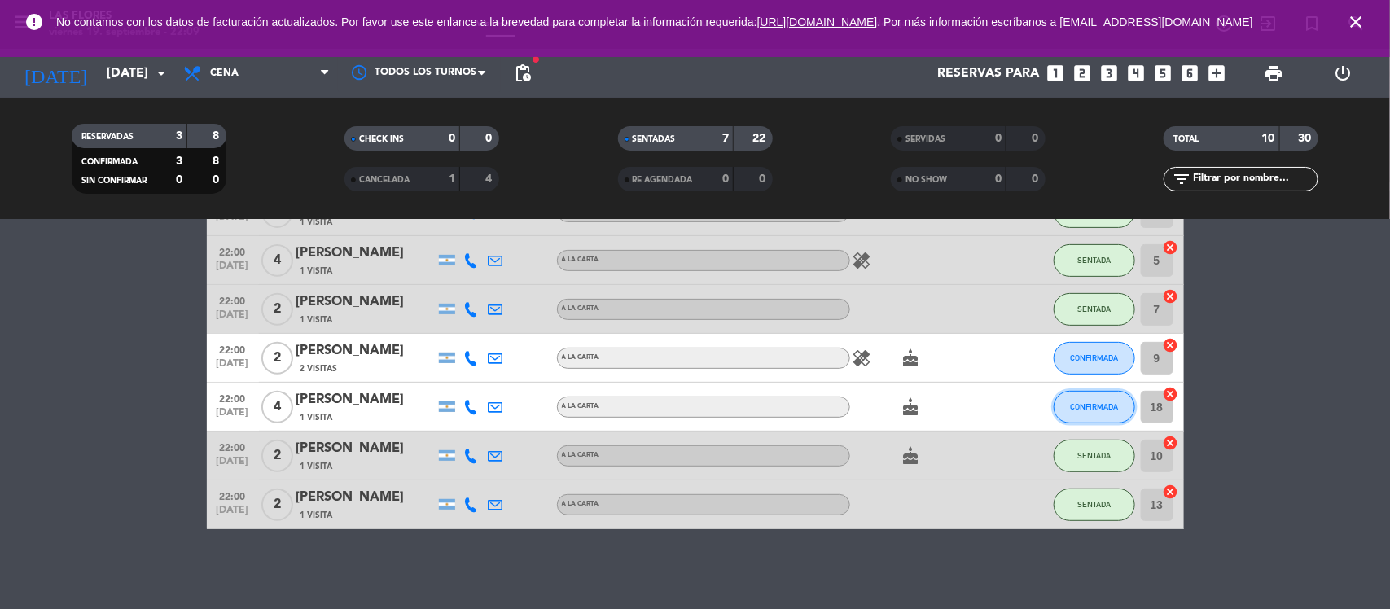
click at [1079, 406] on span "CONFIRMADA" at bounding box center [1094, 406] width 48 height 9
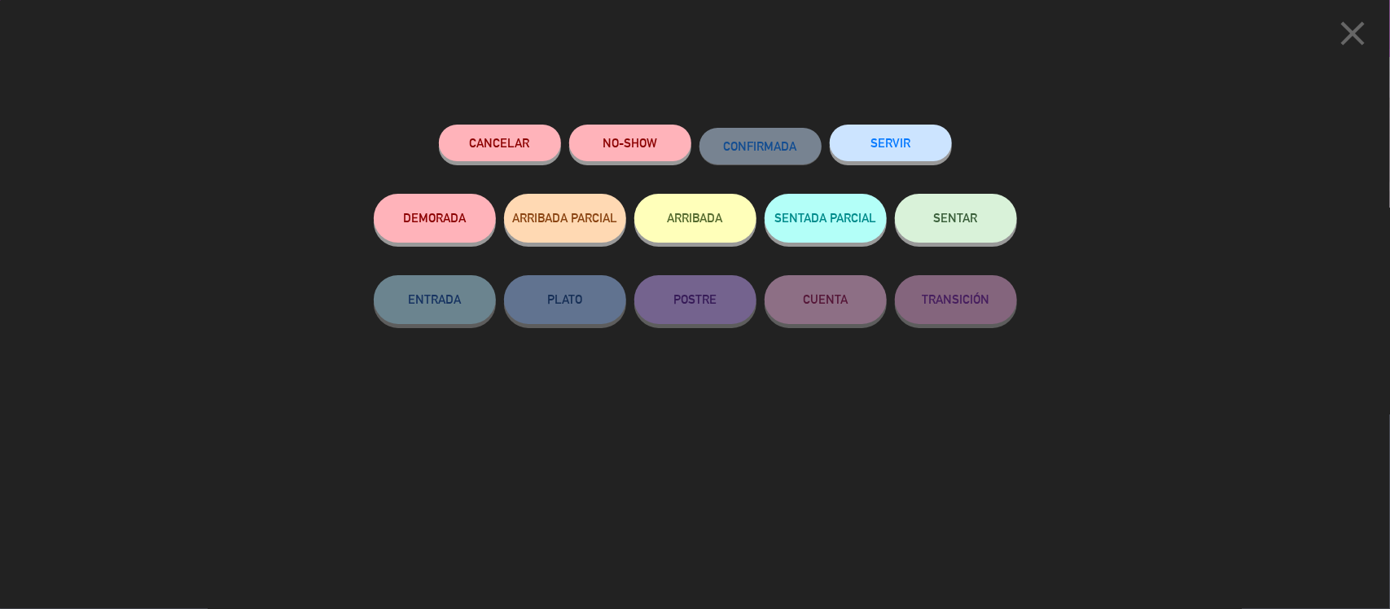
drag, startPoint x: 975, startPoint y: 209, endPoint x: 992, endPoint y: 204, distance: 18.0
click at [975, 208] on button "SENTAR" at bounding box center [956, 218] width 122 height 49
